Goal: Information Seeking & Learning: Learn about a topic

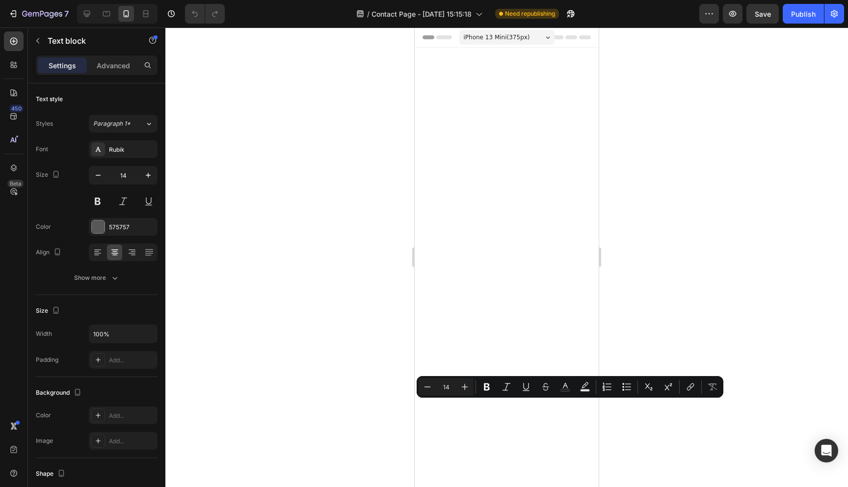
scroll to position [906, 0]
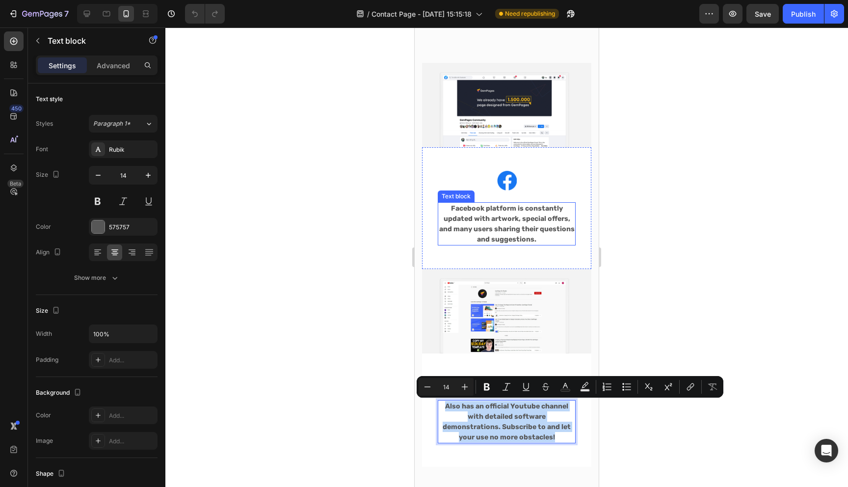
click at [514, 220] on p "Facebook platform is constantly updated with artwork, special offers, and many …" at bounding box center [507, 223] width 136 height 41
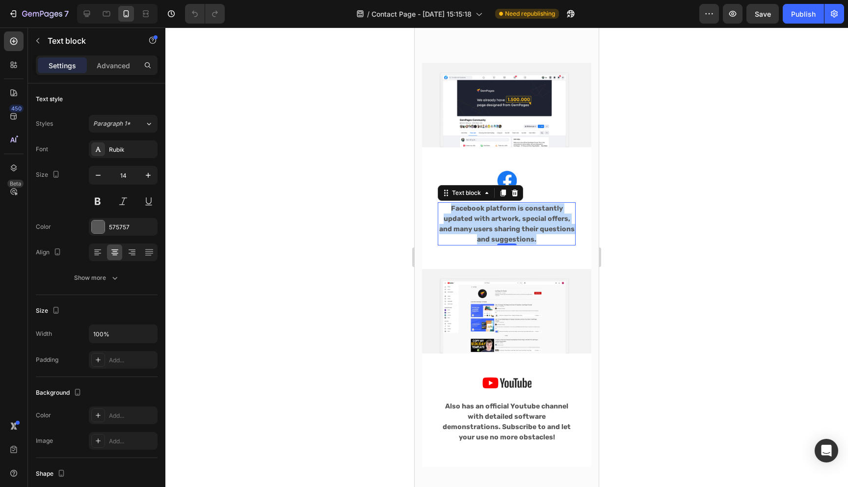
click at [514, 220] on p "Facebook platform is constantly updated with artwork, special offers, and many …" at bounding box center [507, 223] width 136 height 41
copy p "Facebook platform is constantly updated with artwork, special offers, and many …"
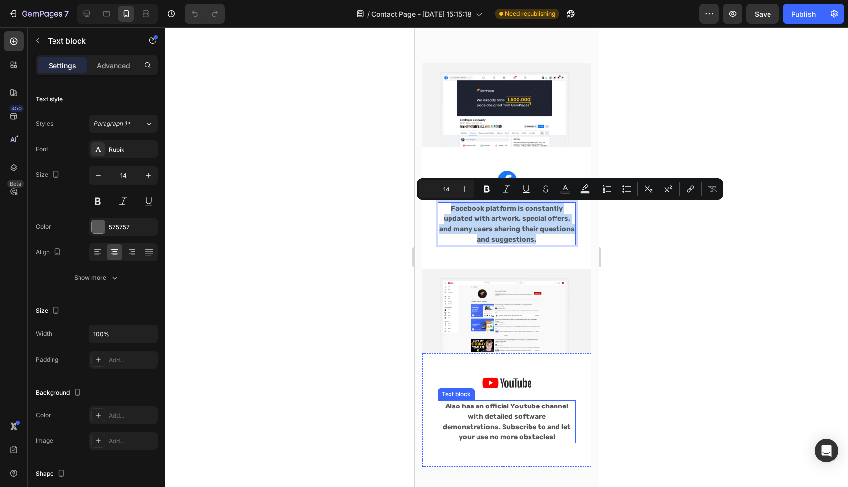
click at [501, 409] on p "Also has an official Youtube channel with detailed software demonstrations. Sub…" at bounding box center [507, 421] width 136 height 41
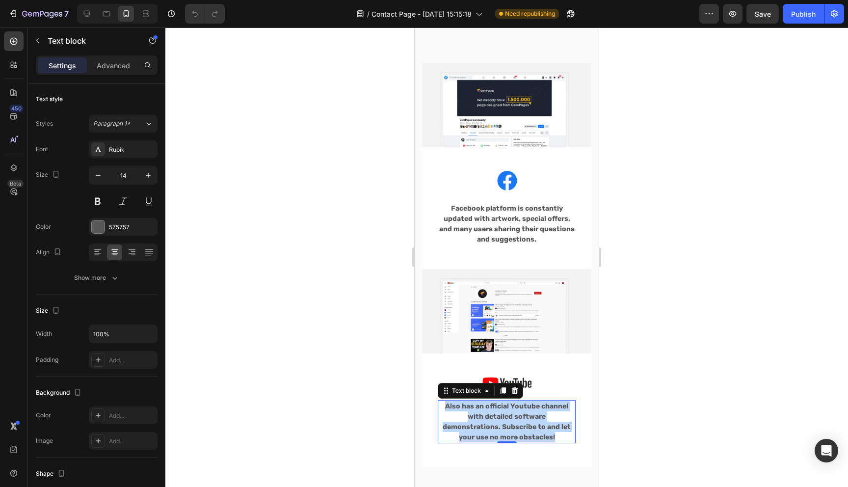
click at [501, 409] on p "Also has an official Youtube channel with detailed software demonstrations. Sub…" at bounding box center [507, 421] width 136 height 41
copy p "Also has an official Youtube channel with detailed software demonstrations. Sub…"
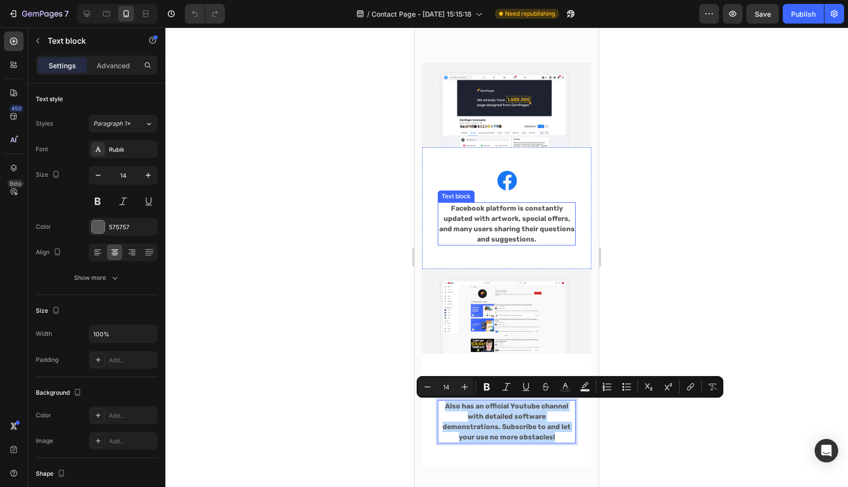
click at [497, 218] on p "Facebook platform is constantly updated with artwork, special offers, and many …" at bounding box center [507, 223] width 136 height 41
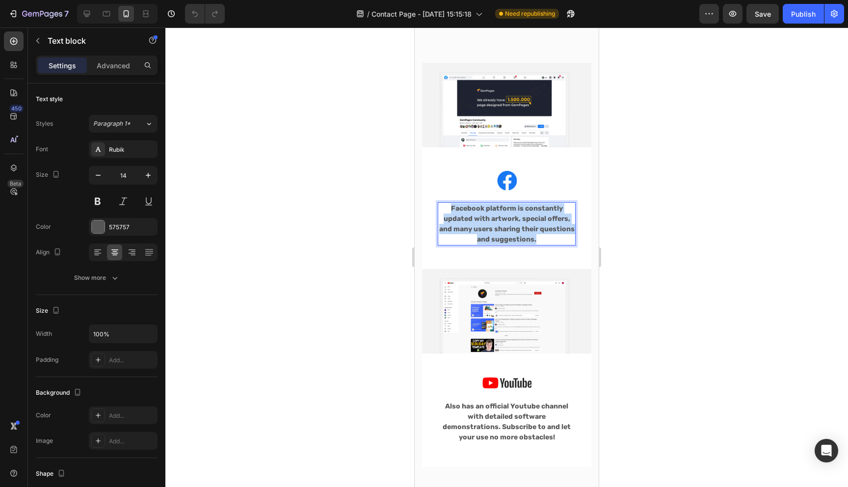
click at [497, 218] on p "Facebook platform is constantly updated with artwork, special offers, and many …" at bounding box center [507, 223] width 136 height 41
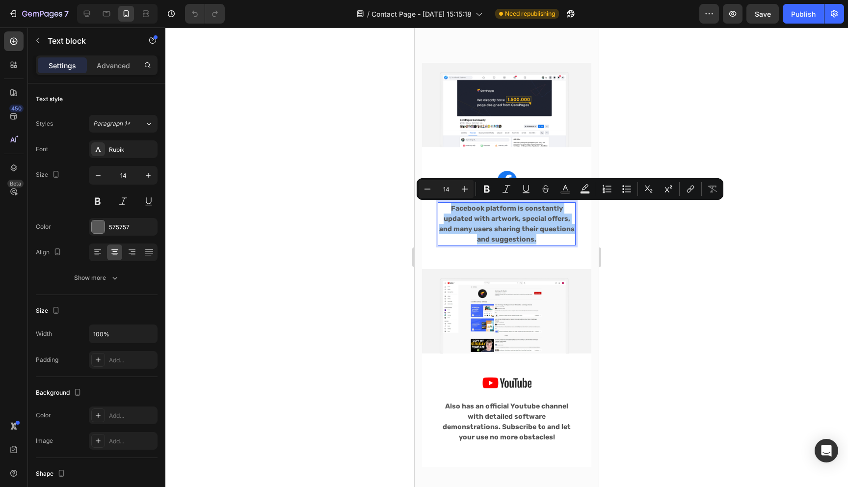
click at [254, 162] on div at bounding box center [506, 257] width 683 height 460
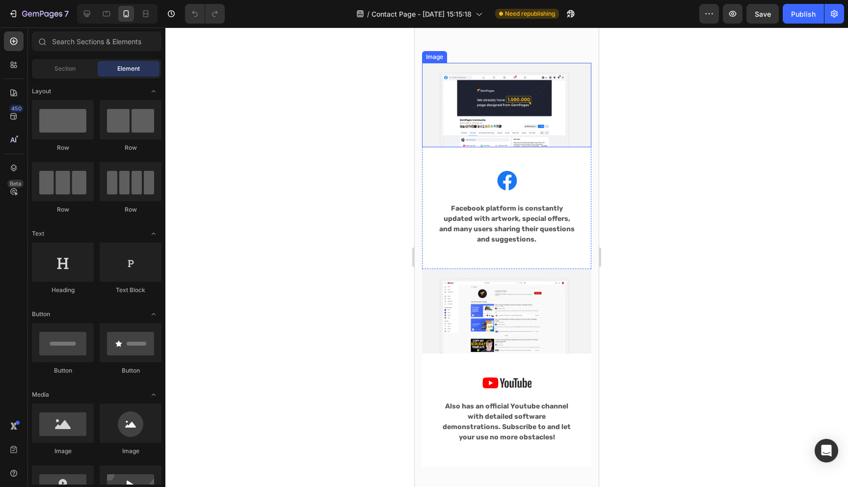
click at [434, 82] on img at bounding box center [506, 105] width 169 height 84
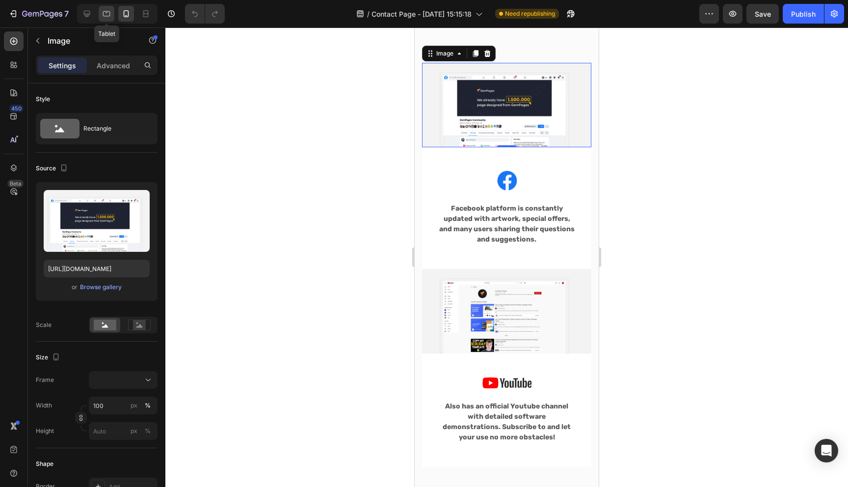
click at [109, 9] on icon at bounding box center [107, 14] width 10 height 10
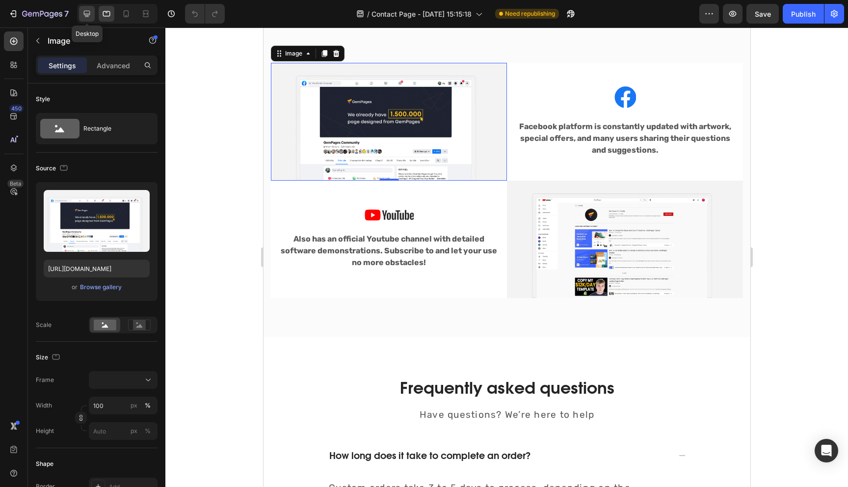
scroll to position [906, 0]
click at [91, 16] on icon at bounding box center [87, 14] width 10 height 10
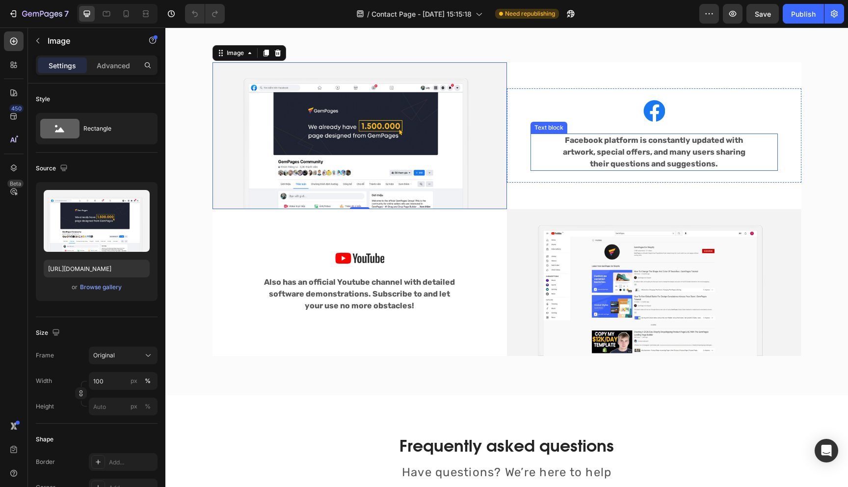
click at [663, 160] on p "Facebook platform is constantly updated with artwork, special offers, and many …" at bounding box center [654, 152] width 198 height 35
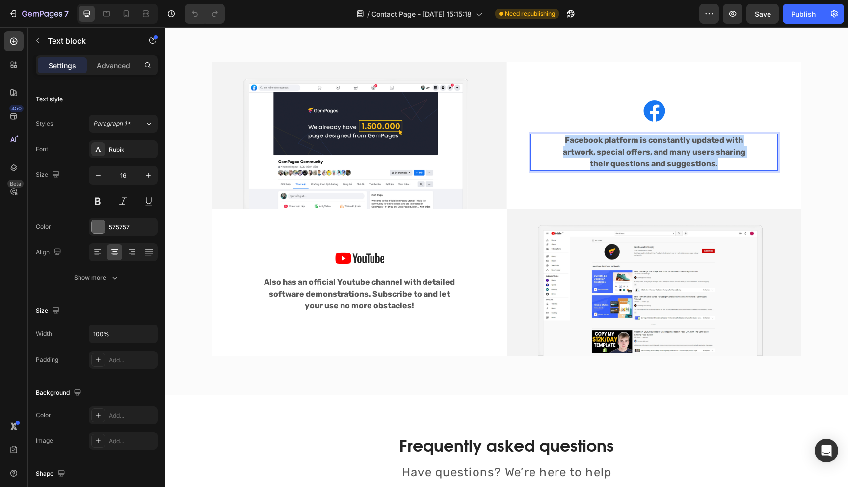
click at [663, 160] on p "Facebook platform is constantly updated with artwork, special offers, and many …" at bounding box center [654, 152] width 198 height 35
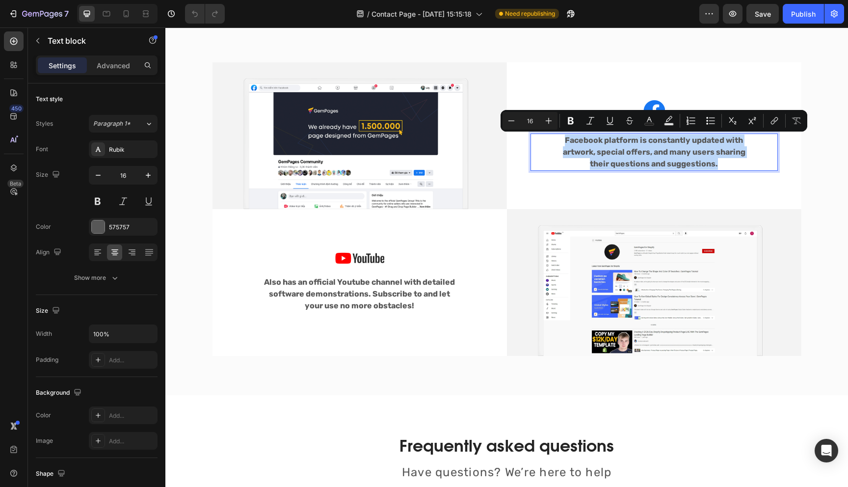
copy p "Facebook platform is constantly updated with artwork, special offers, and many …"
